Goal: Navigation & Orientation: Understand site structure

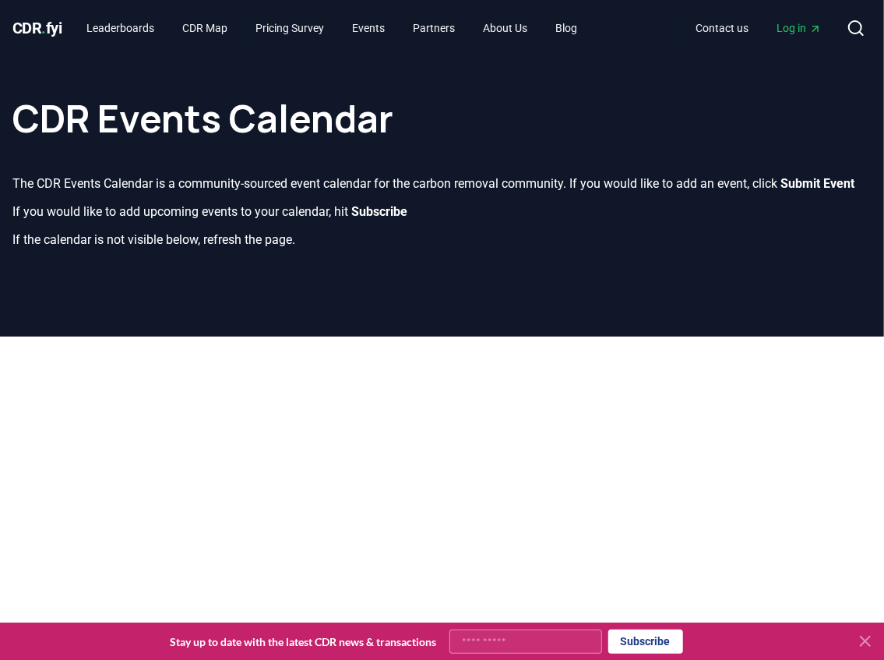
click at [45, 26] on span "." at bounding box center [44, 28] width 5 height 19
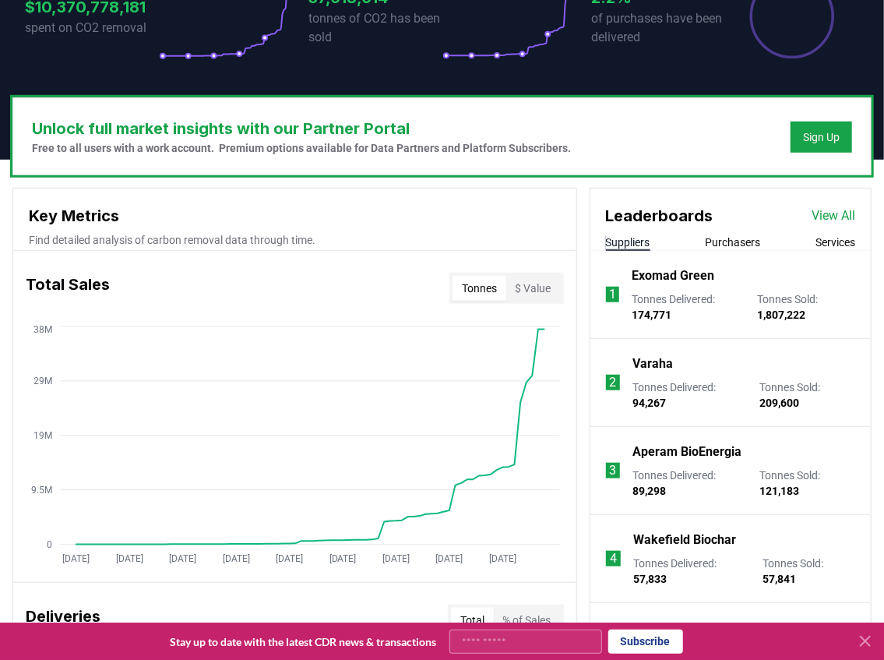
scroll to position [467, 0]
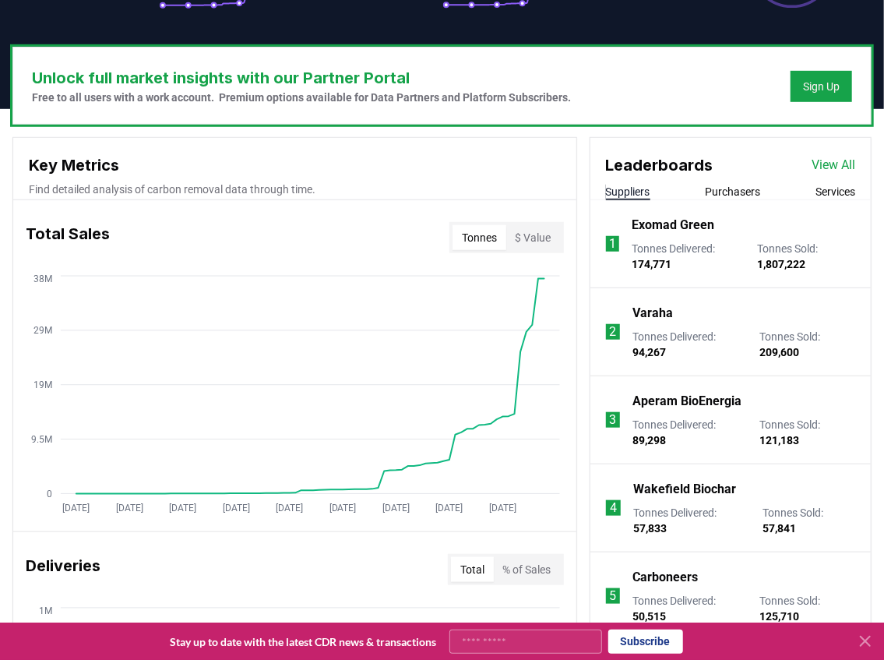
click at [738, 187] on button "Purchasers" at bounding box center [732, 192] width 55 height 16
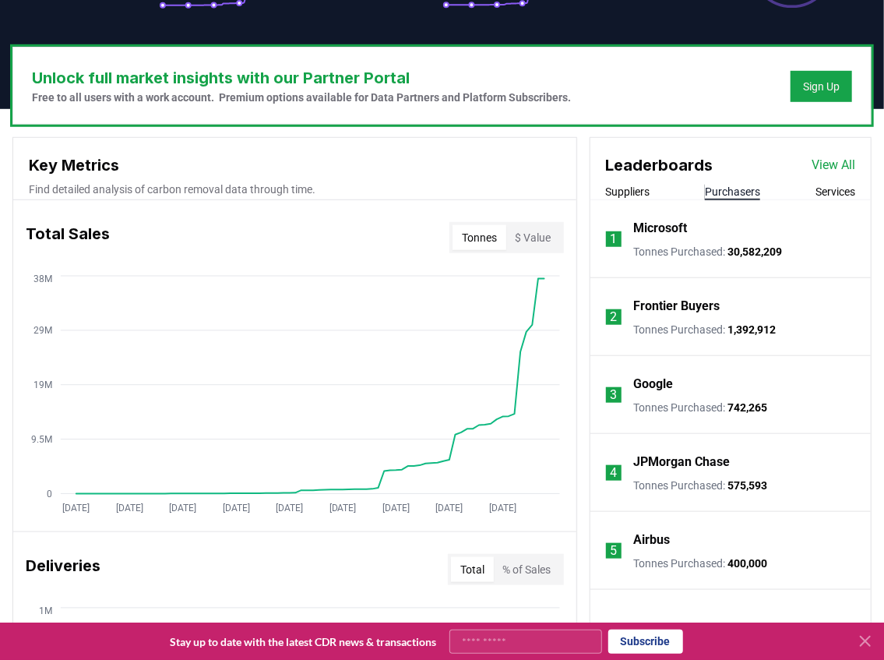
click at [833, 195] on button "Services" at bounding box center [836, 192] width 40 height 16
click at [741, 190] on button "Purchasers" at bounding box center [732, 192] width 55 height 16
click at [646, 193] on button "Suppliers" at bounding box center [628, 192] width 44 height 16
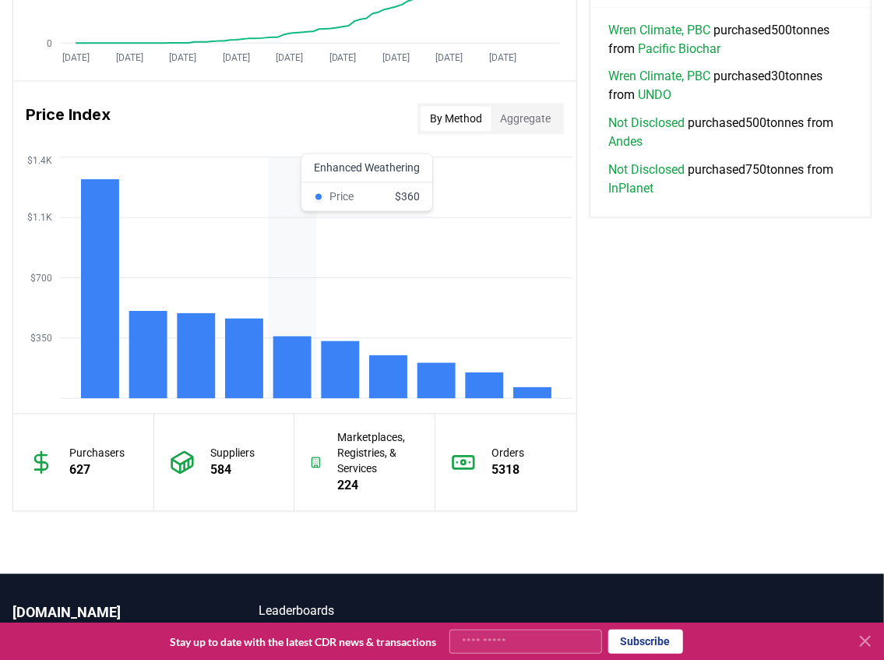
scroll to position [1234, 0]
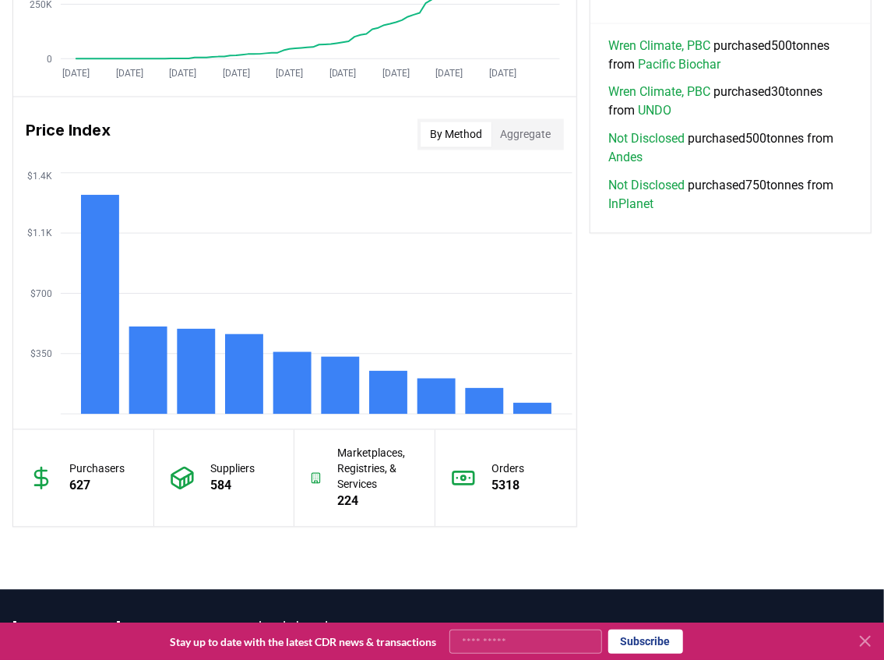
click at [510, 140] on button "Aggregate" at bounding box center [525, 134] width 69 height 25
